Goal: Task Accomplishment & Management: Complete application form

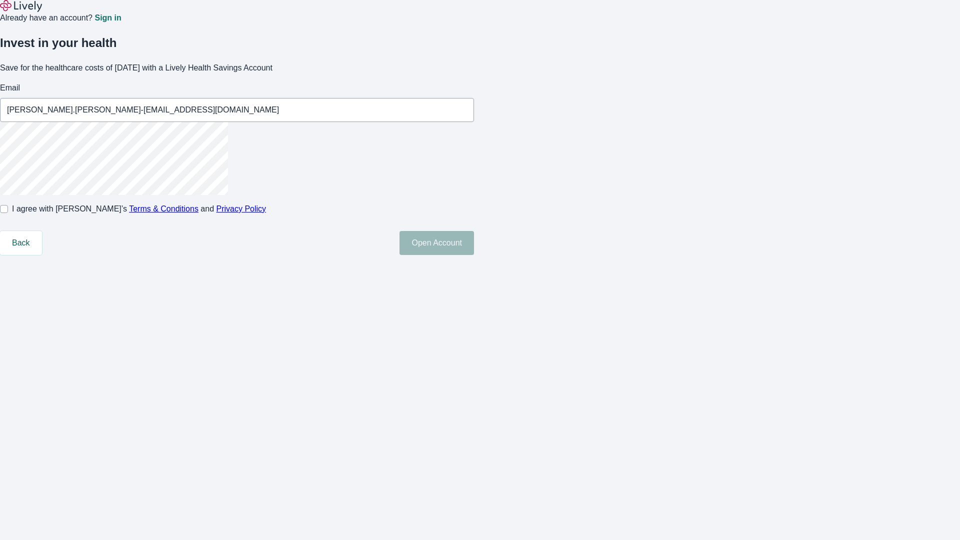
click at [8, 213] on input "I agree with Lively’s Terms & Conditions and Privacy Policy" at bounding box center [4, 209] width 8 height 8
checkbox input "true"
click at [474, 255] on button "Open Account" at bounding box center [437, 243] width 75 height 24
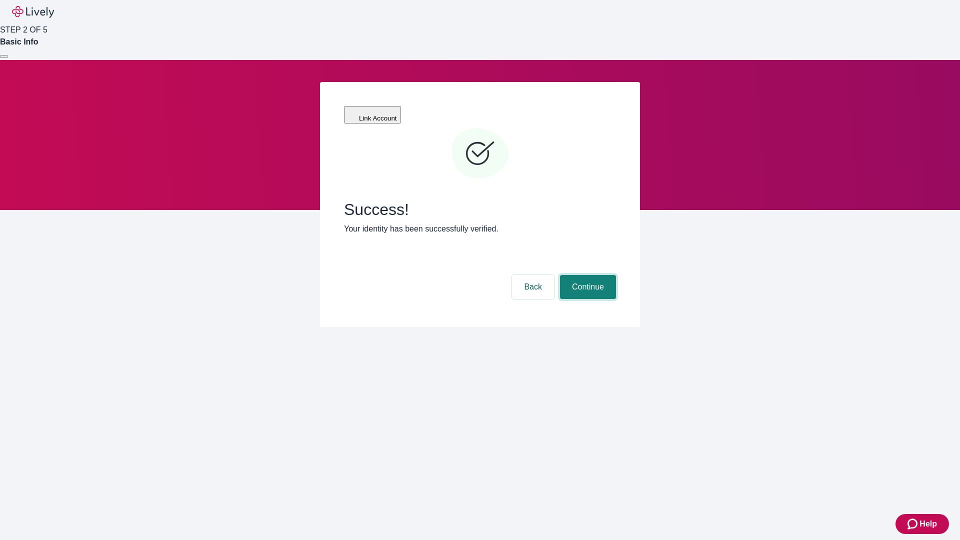
click at [587, 275] on button "Continue" at bounding box center [588, 287] width 56 height 24
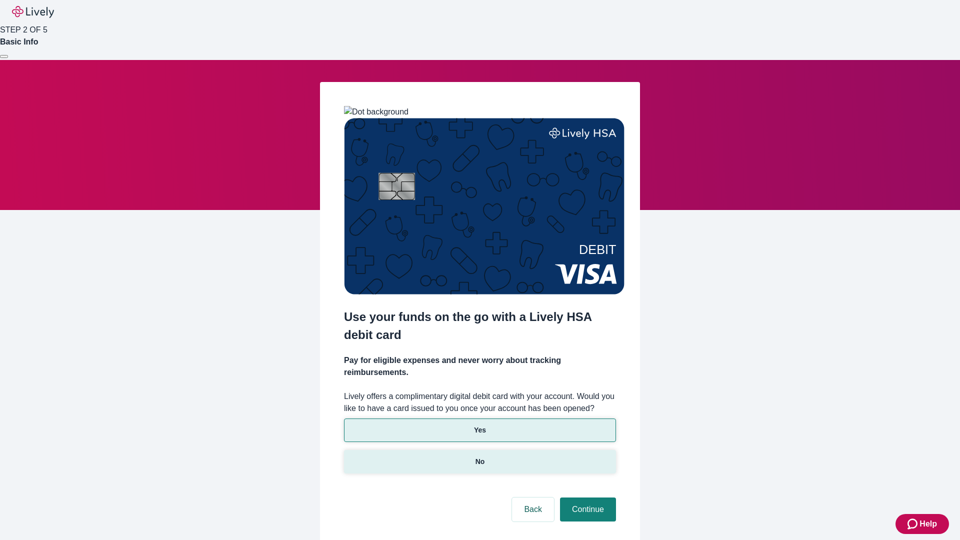
click at [480, 457] on p "No" at bounding box center [481, 462] width 10 height 11
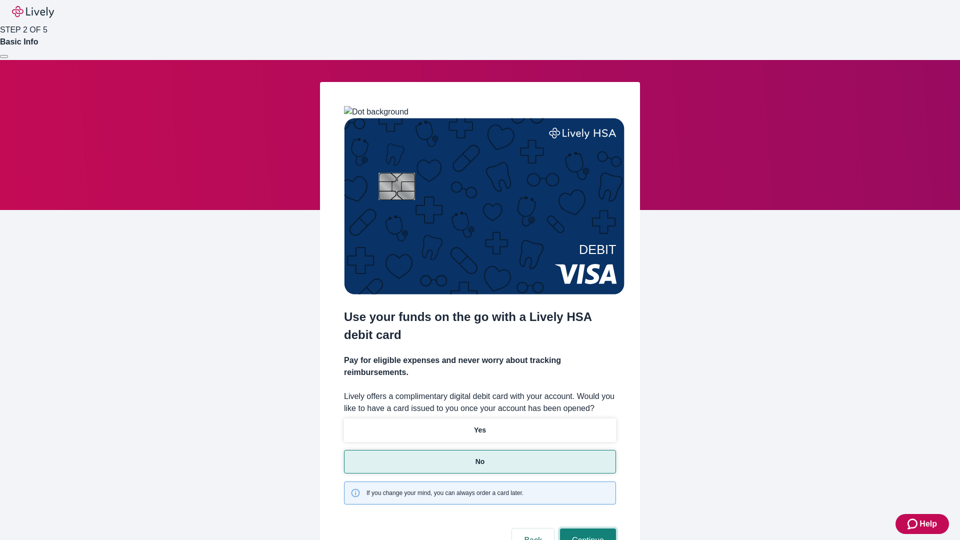
click at [587, 529] on button "Continue" at bounding box center [588, 541] width 56 height 24
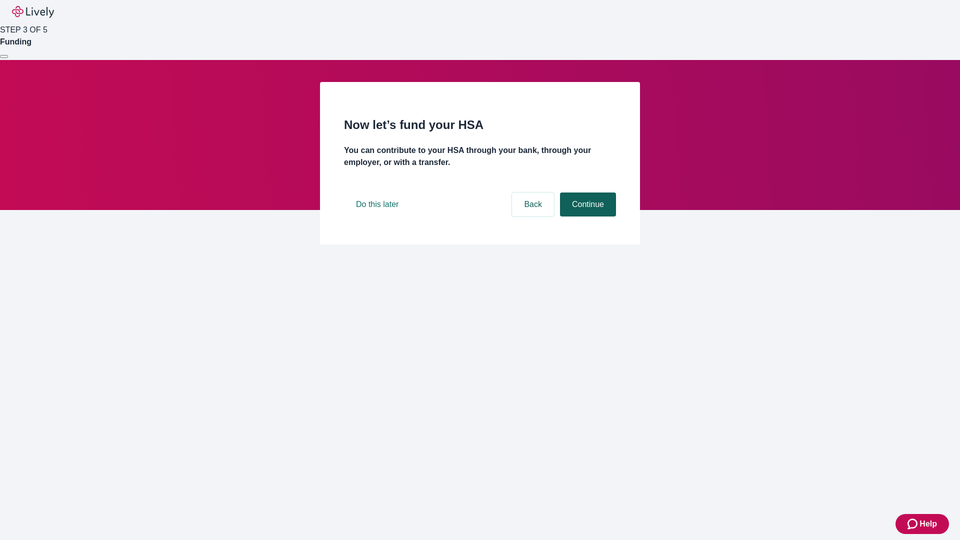
click at [587, 217] on button "Continue" at bounding box center [588, 205] width 56 height 24
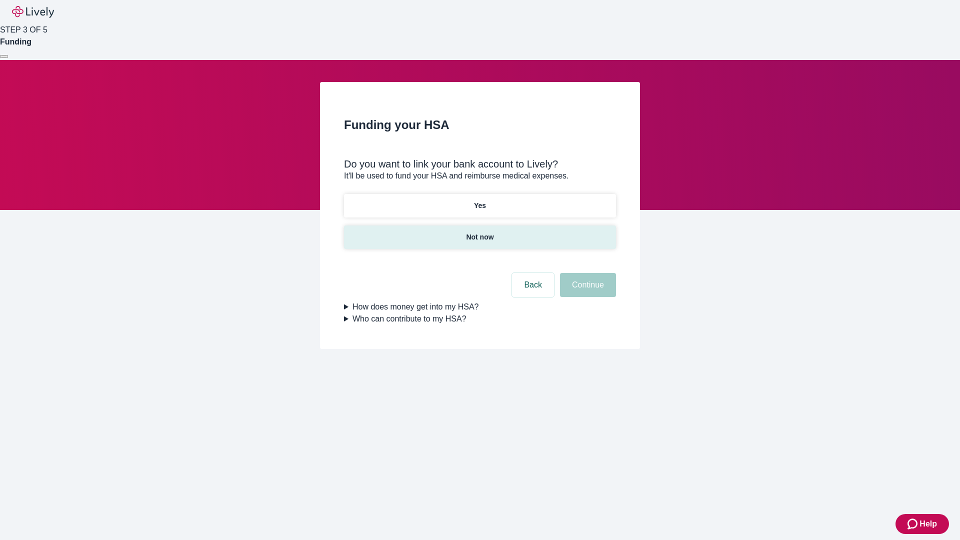
click at [480, 232] on p "Not now" at bounding box center [480, 237] width 28 height 11
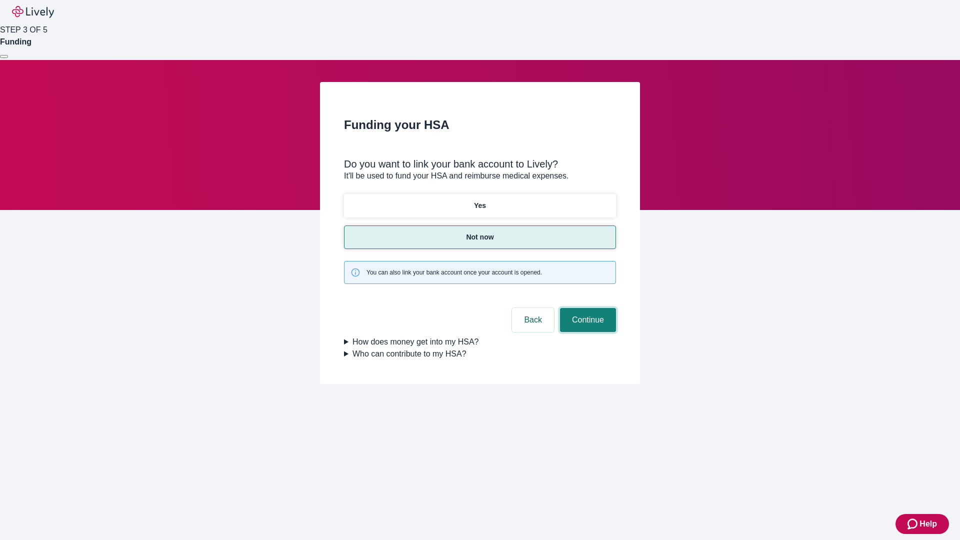
click at [587, 308] on button "Continue" at bounding box center [588, 320] width 56 height 24
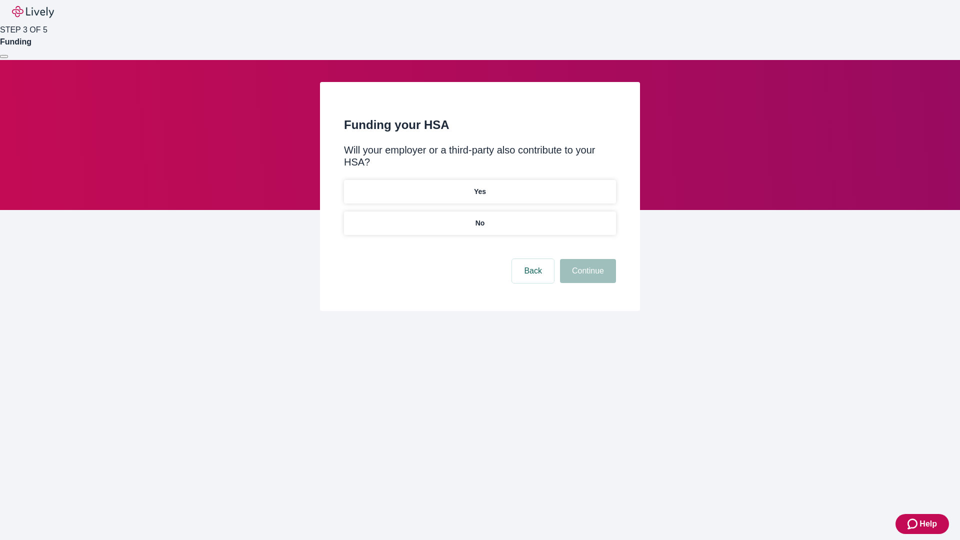
click at [480, 218] on p "No" at bounding box center [481, 223] width 10 height 11
click at [587, 259] on button "Continue" at bounding box center [588, 271] width 56 height 24
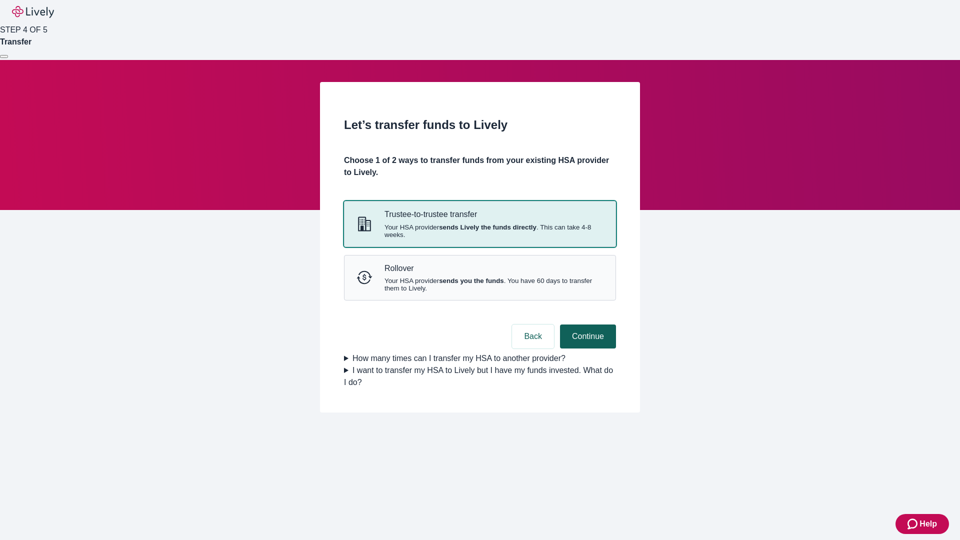
click at [480, 231] on strong "sends Lively the funds directly" at bounding box center [488, 228] width 98 height 8
click at [587, 349] on button "Continue" at bounding box center [588, 337] width 56 height 24
